Goal: Task Accomplishment & Management: Manage account settings

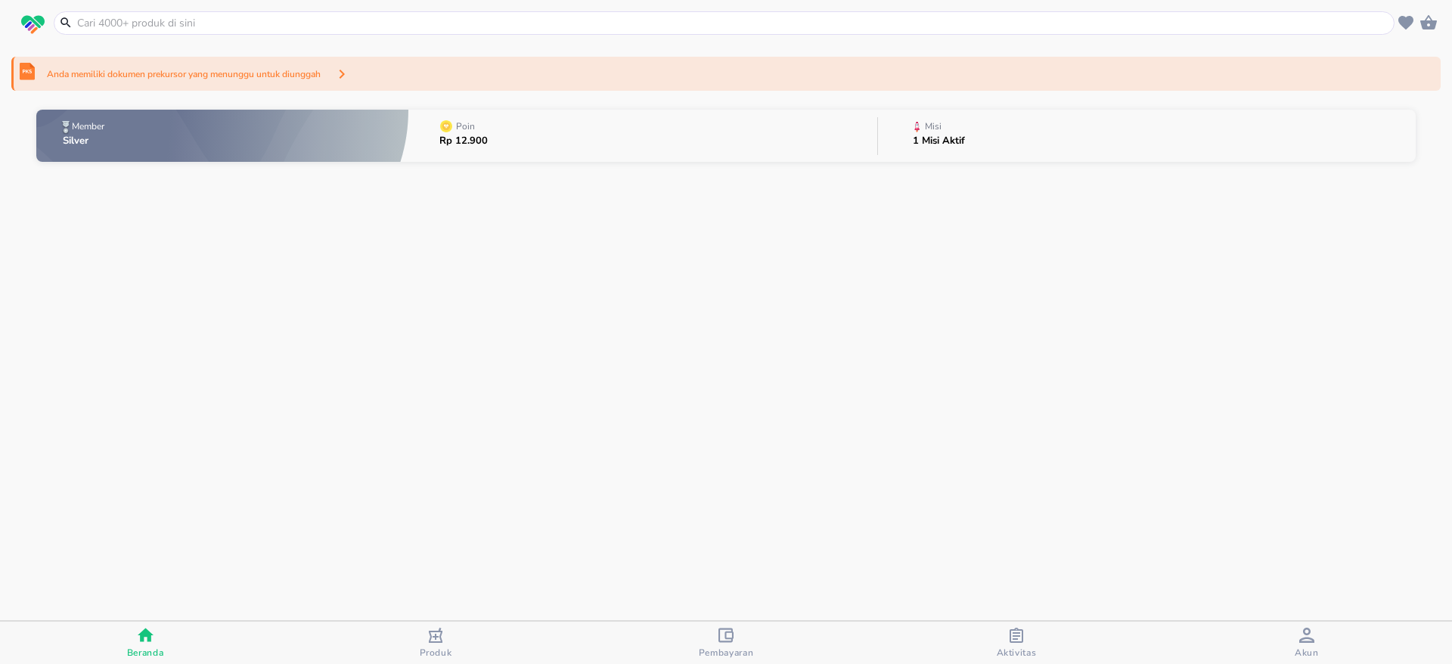
click at [1025, 652] on span "Aktivitas" at bounding box center [1017, 652] width 40 height 12
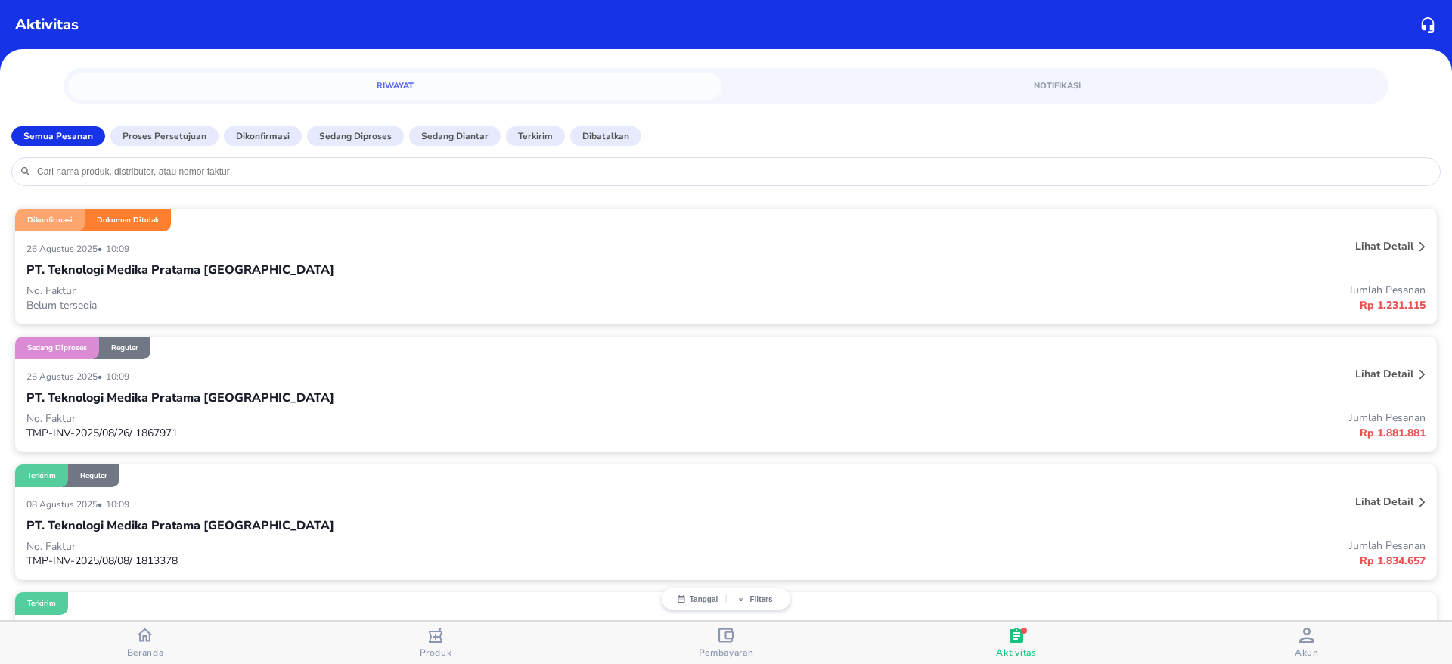
click at [833, 274] on div "PT. Teknologi Medika Pratama [GEOGRAPHIC_DATA]" at bounding box center [725, 270] width 1399 height 26
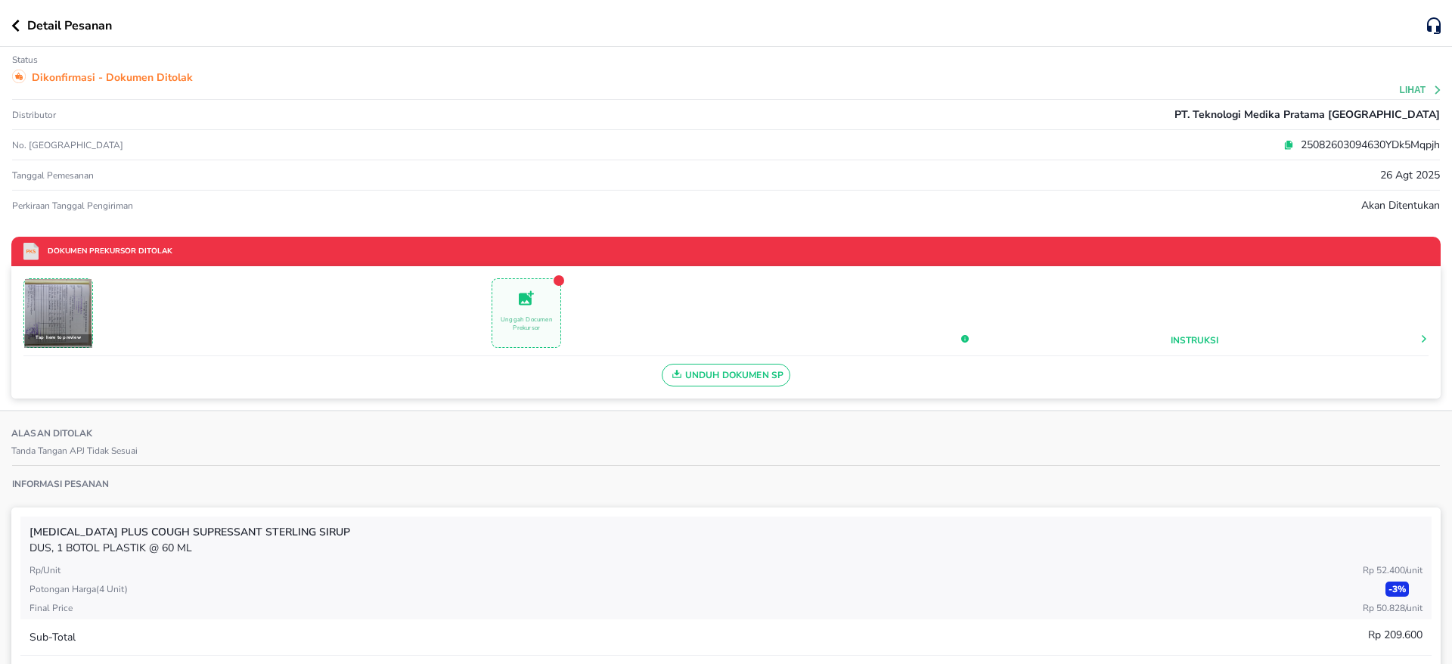
click at [1283, 146] on icon at bounding box center [1288, 145] width 11 height 11
click at [718, 378] on span "Unduh Dokumen SP" at bounding box center [726, 375] width 116 height 20
